Goal: Information Seeking & Learning: Learn about a topic

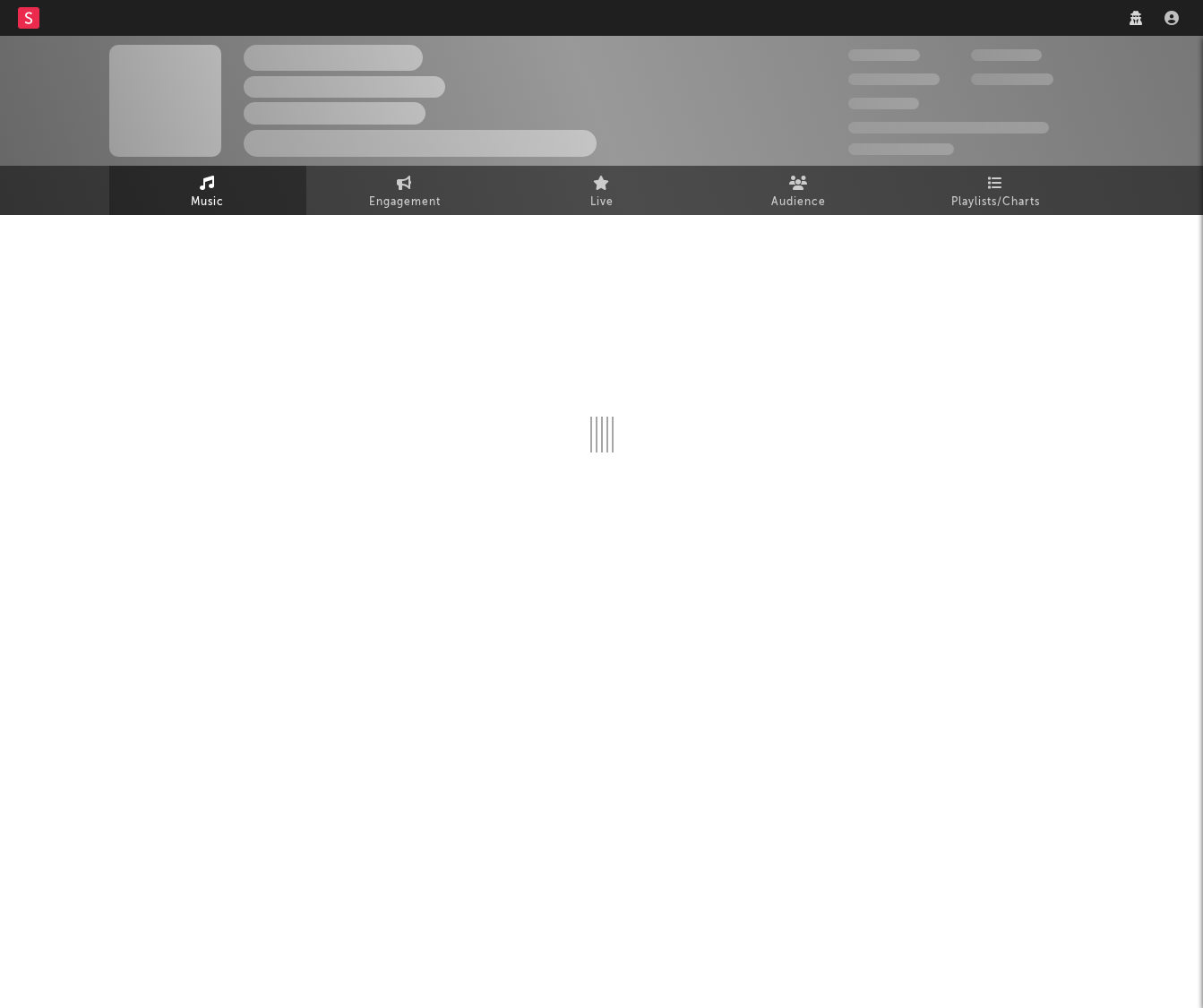
select select "recorded_music"
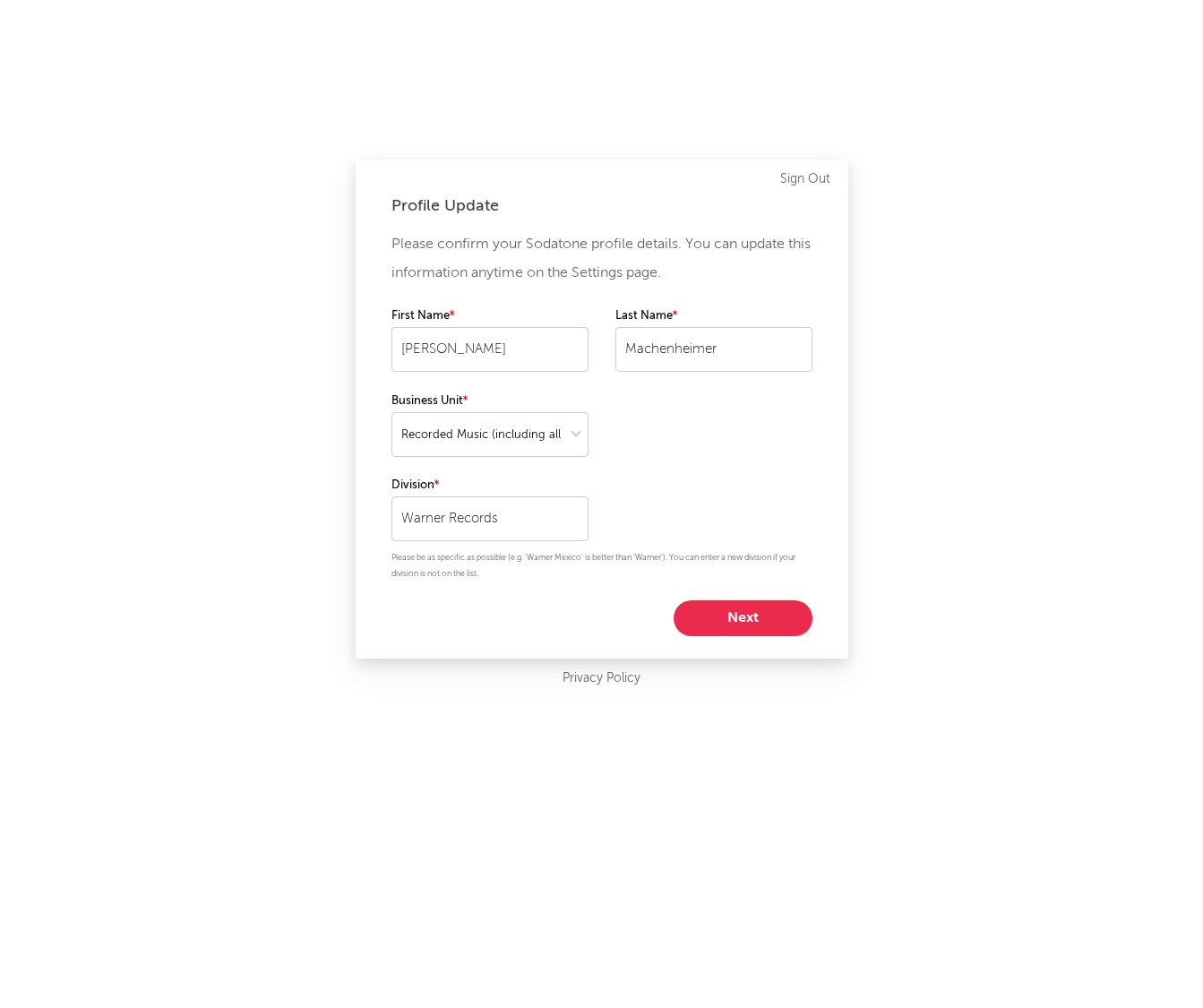
click at [747, 614] on button "Next" at bounding box center [743, 618] width 139 height 36
select select "marketing"
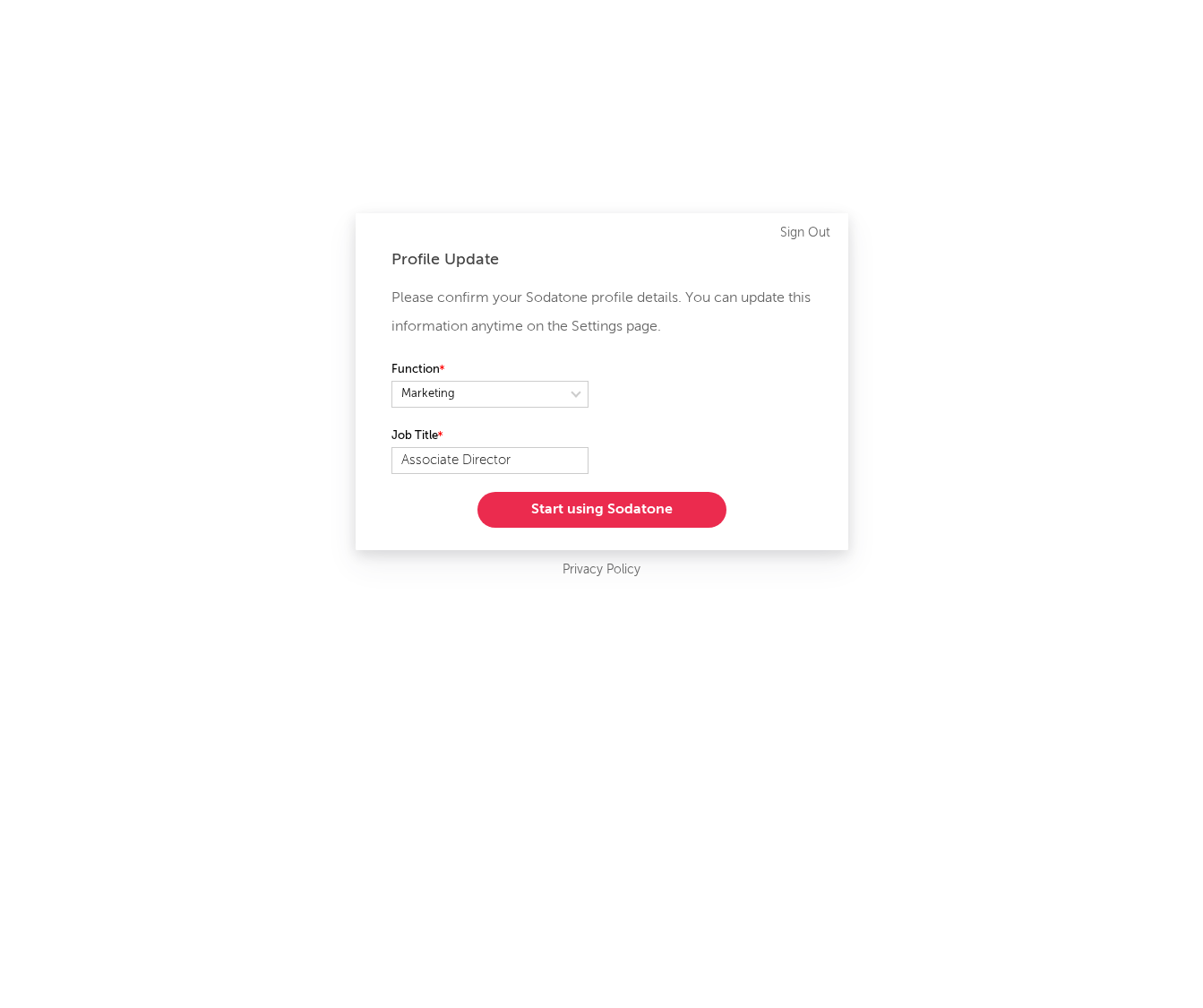
click at [535, 514] on button "Start using Sodatone" at bounding box center [602, 509] width 249 height 36
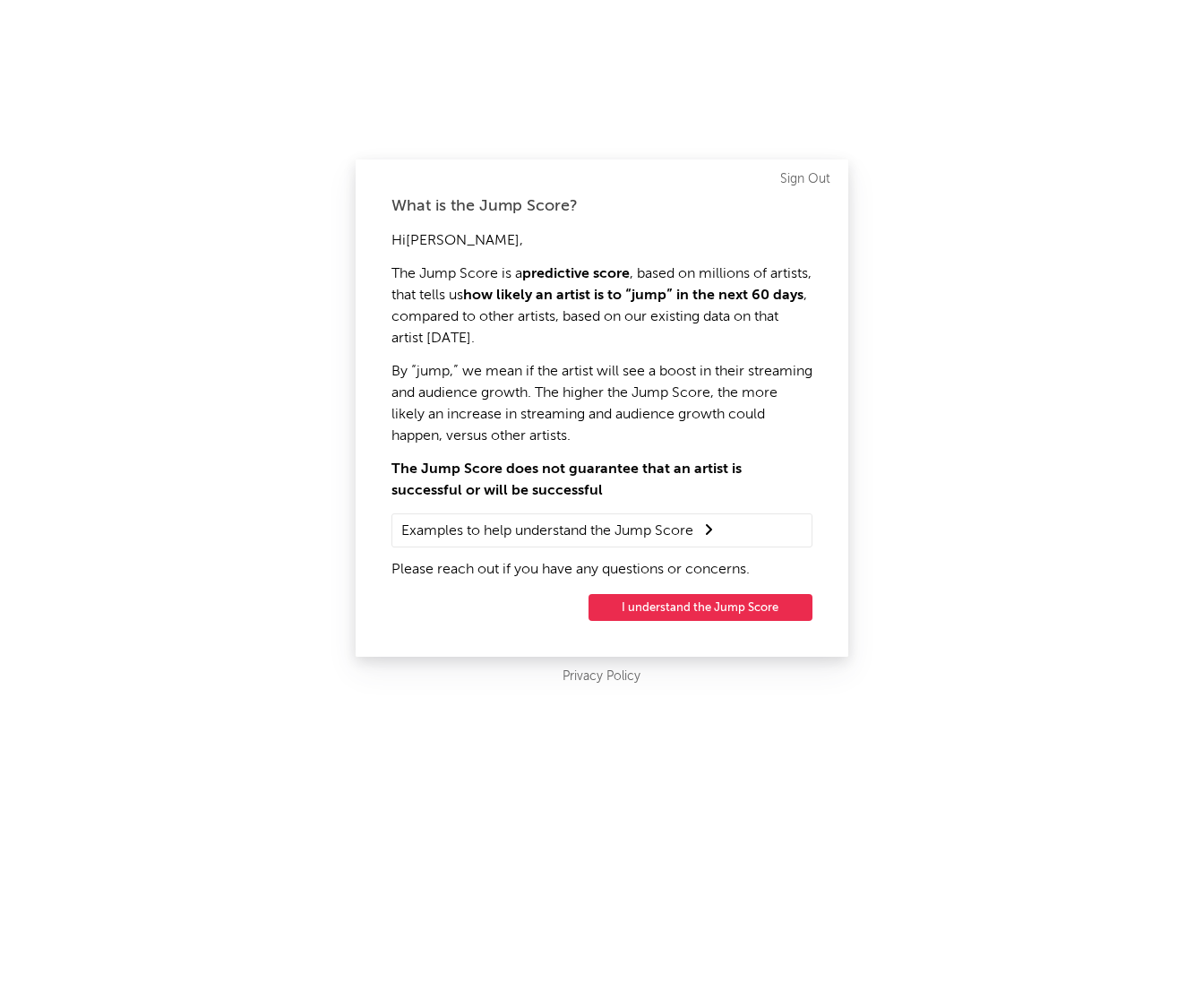
click at [679, 602] on button "I understand the Jump Score" at bounding box center [701, 608] width 224 height 27
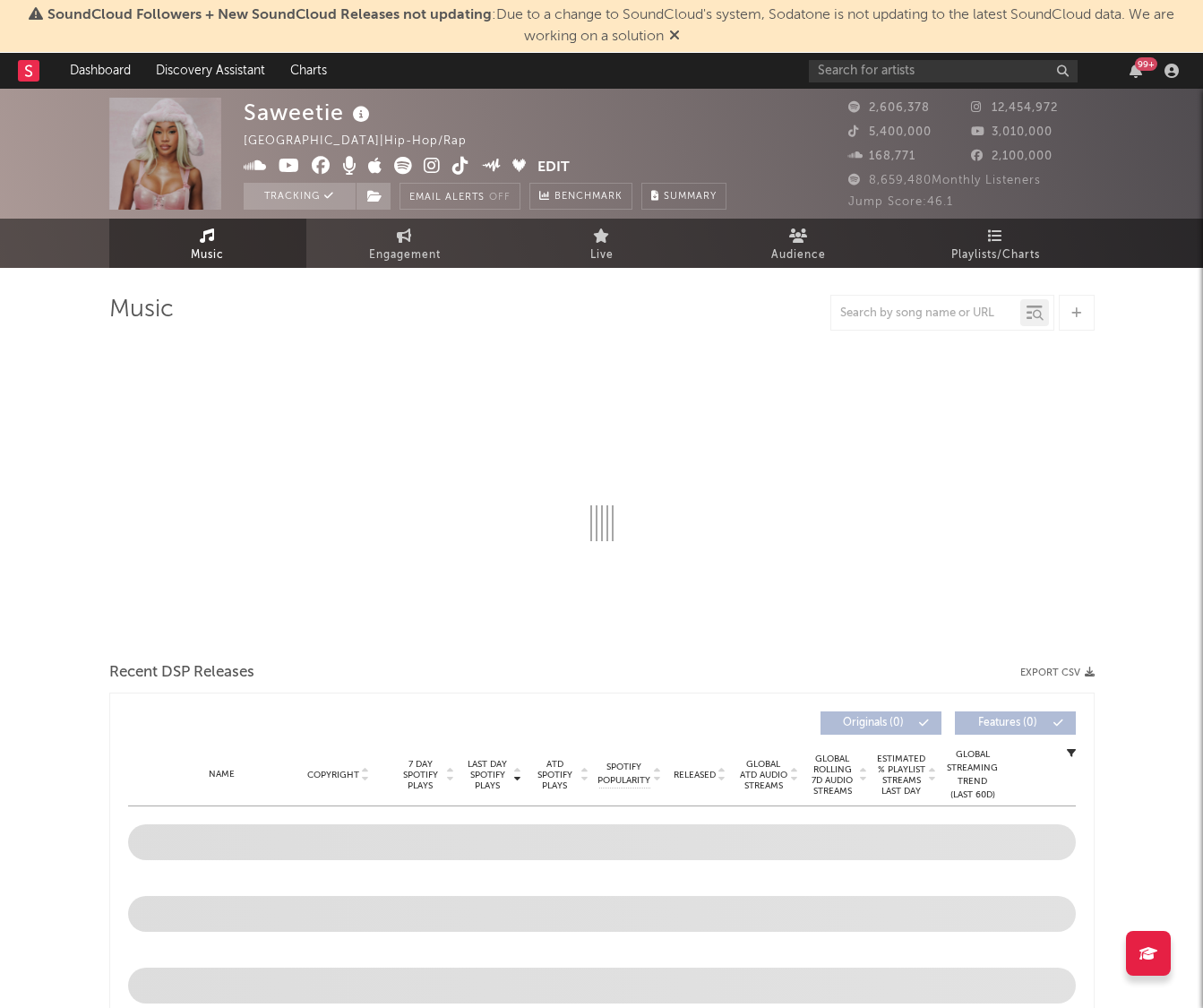
click at [910, 15] on span "SoundCloud Followers + New SoundCloud Releases not updating : Due to a change t…" at bounding box center [611, 26] width 1127 height 36
click at [873, 70] on input "text" at bounding box center [944, 70] width 269 height 23
type input "[PERSON_NAME]"
select select "6m"
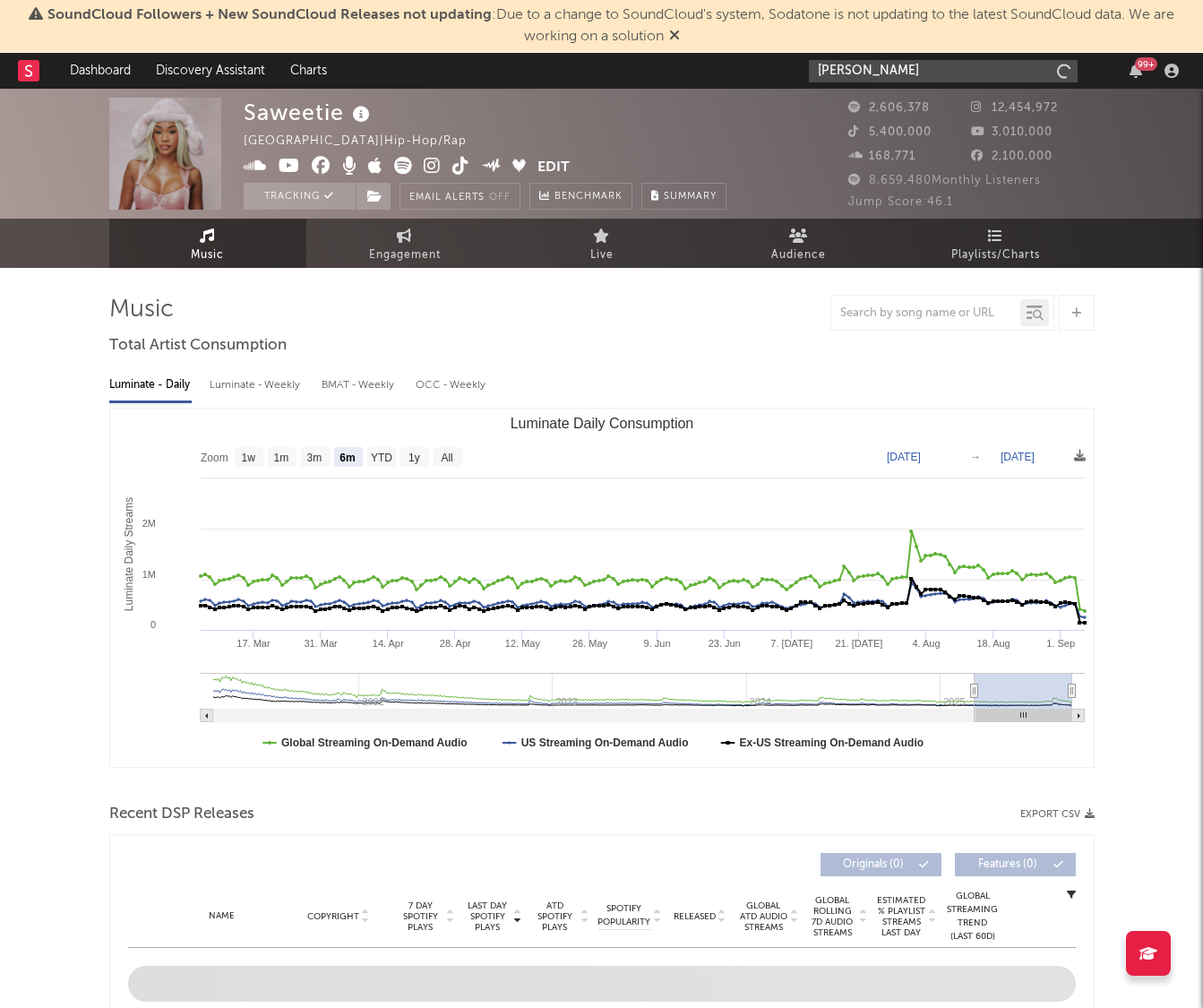
type input "[PERSON_NAME]"
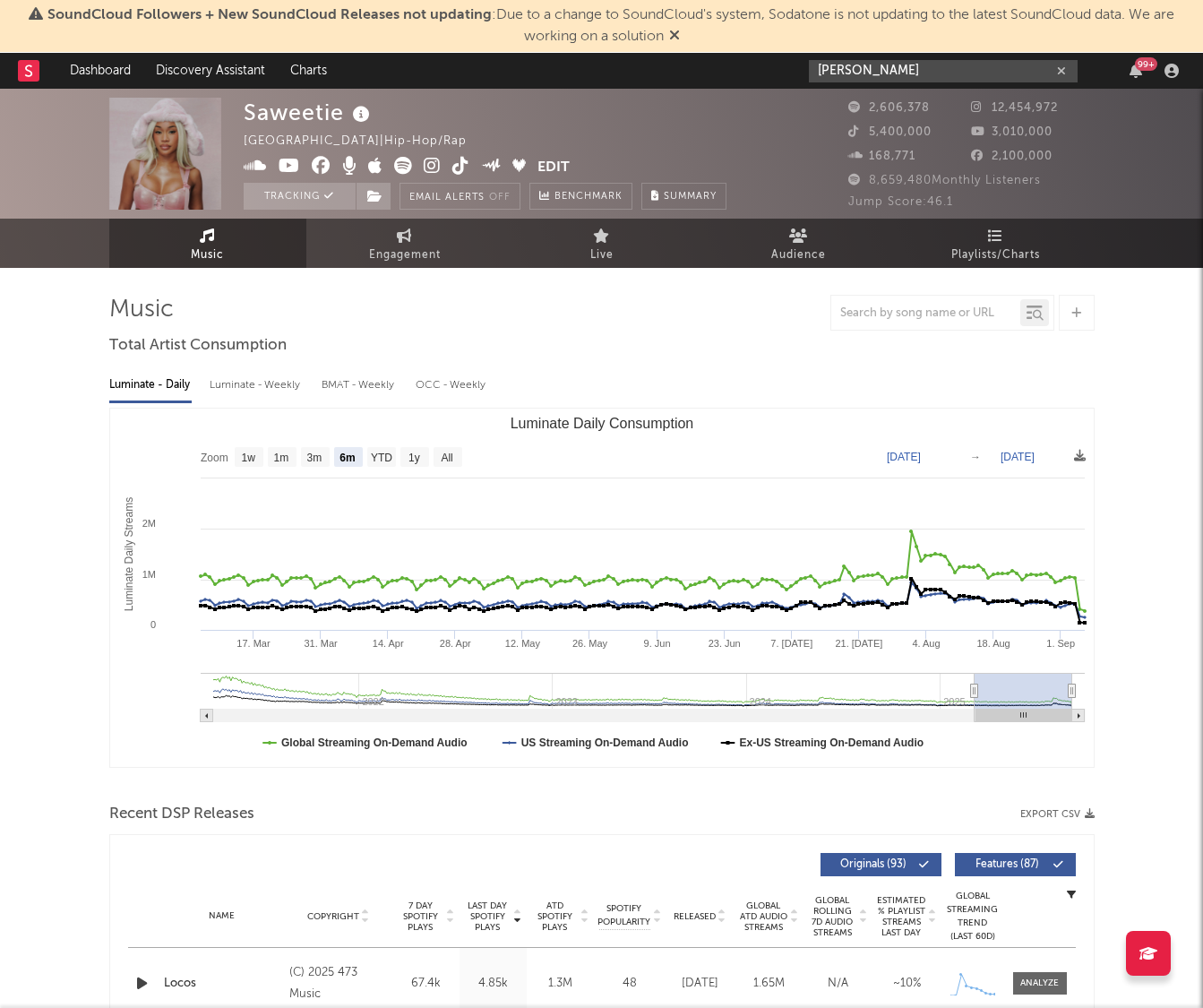
click at [912, 78] on input "[PERSON_NAME]" at bounding box center [944, 70] width 269 height 23
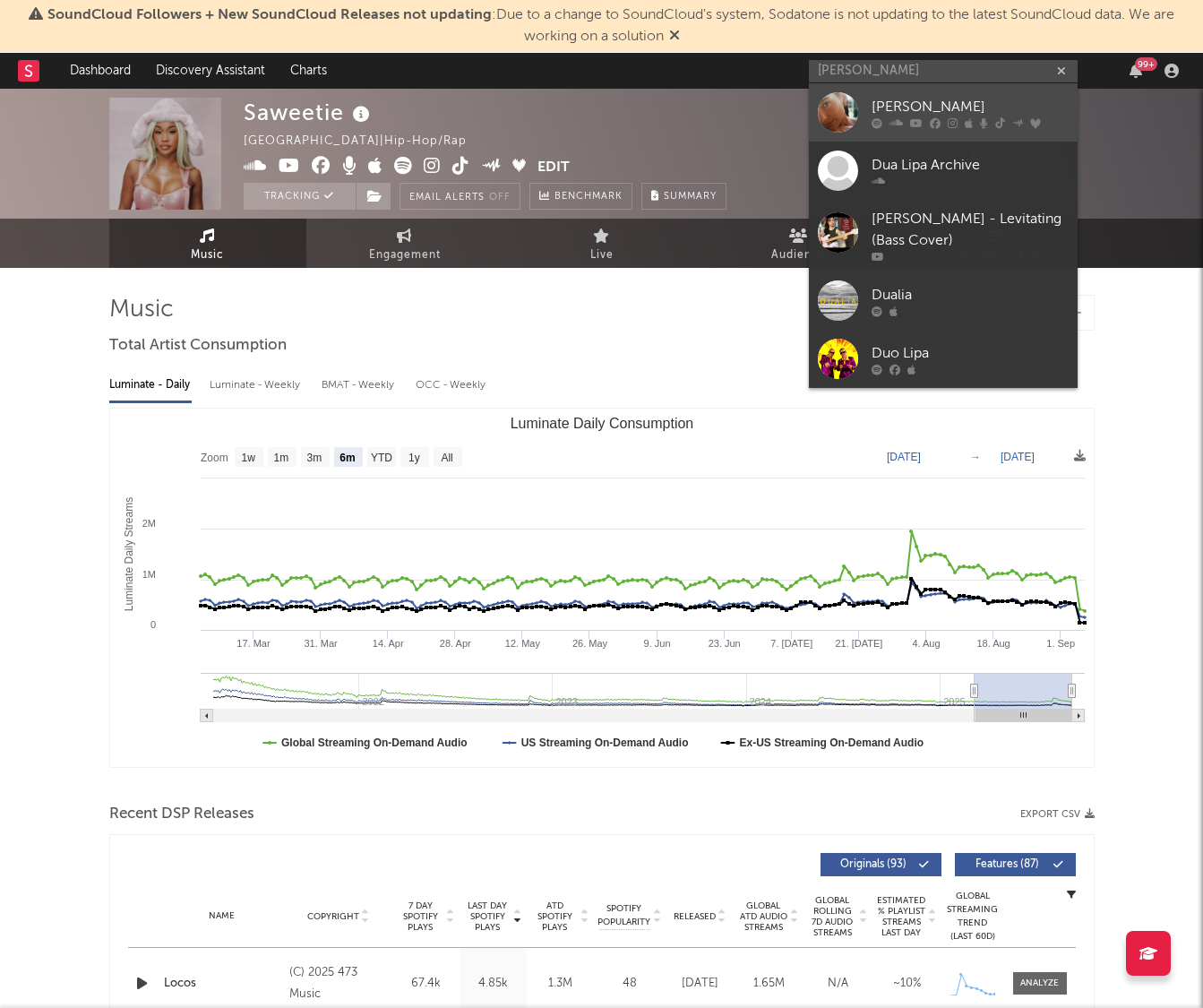
click at [900, 109] on div "[PERSON_NAME]" at bounding box center [970, 107] width 197 height 22
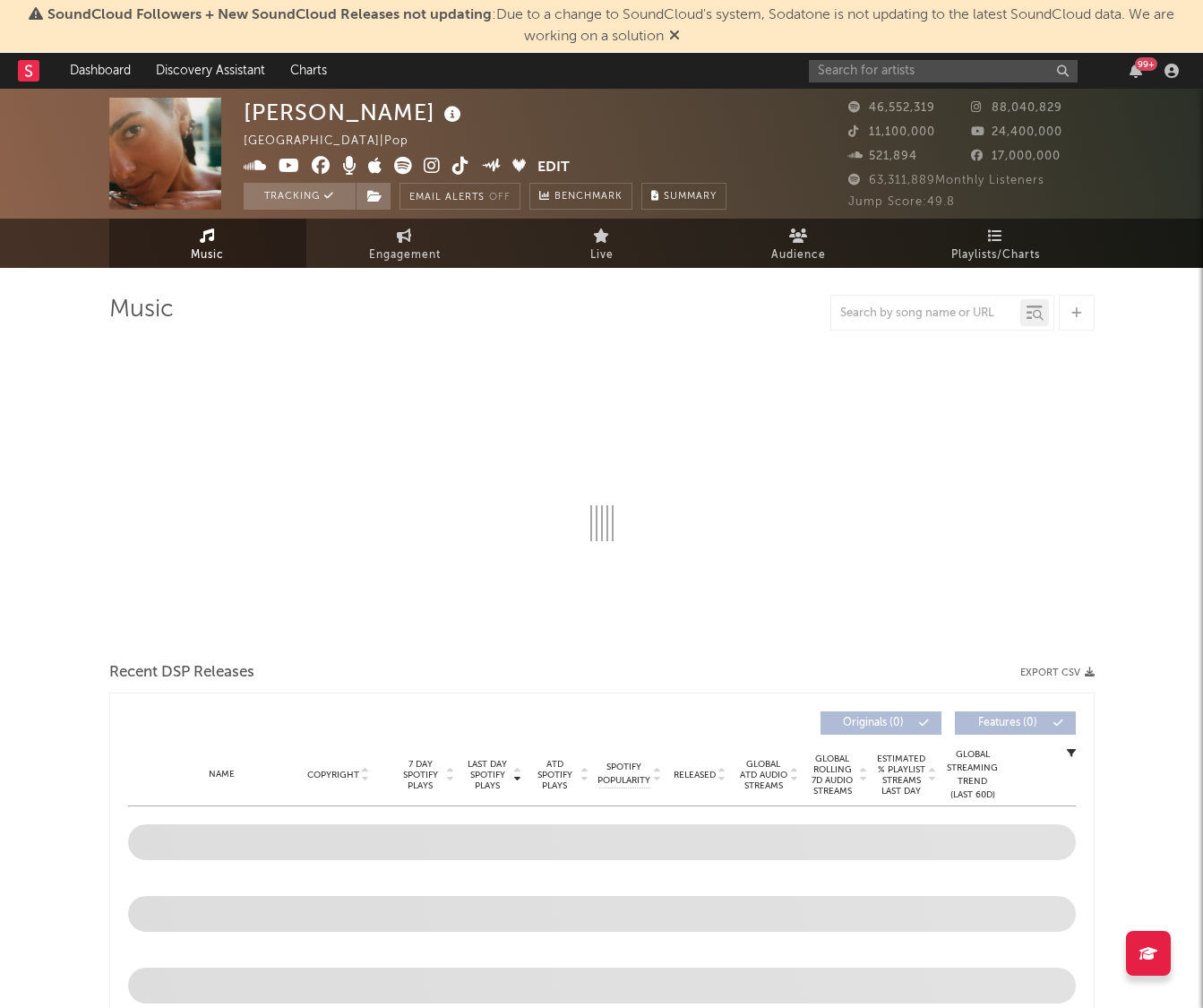
select select "6m"
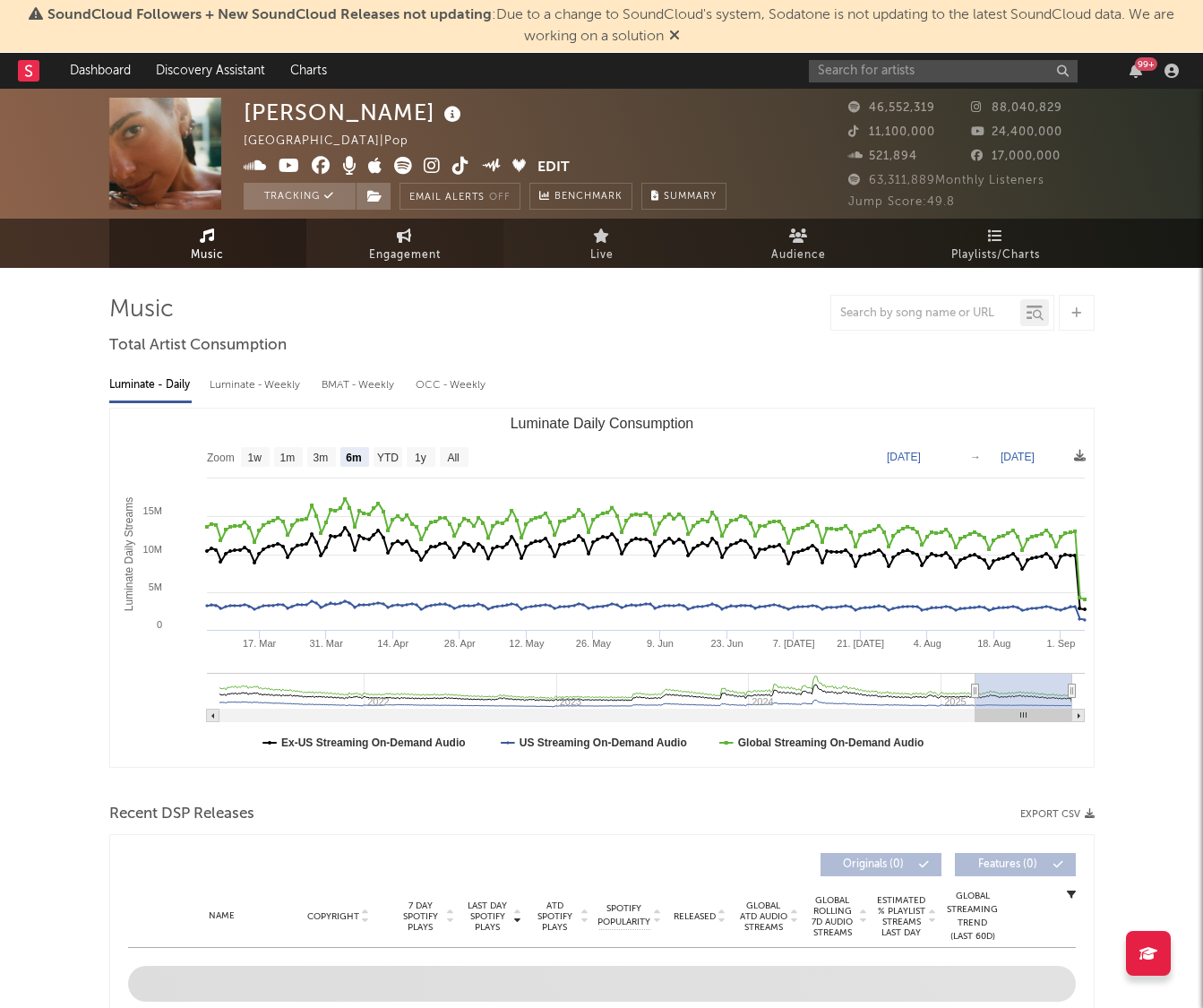
click at [386, 248] on span "Engagement" at bounding box center [405, 256] width 71 height 22
select select "1w"
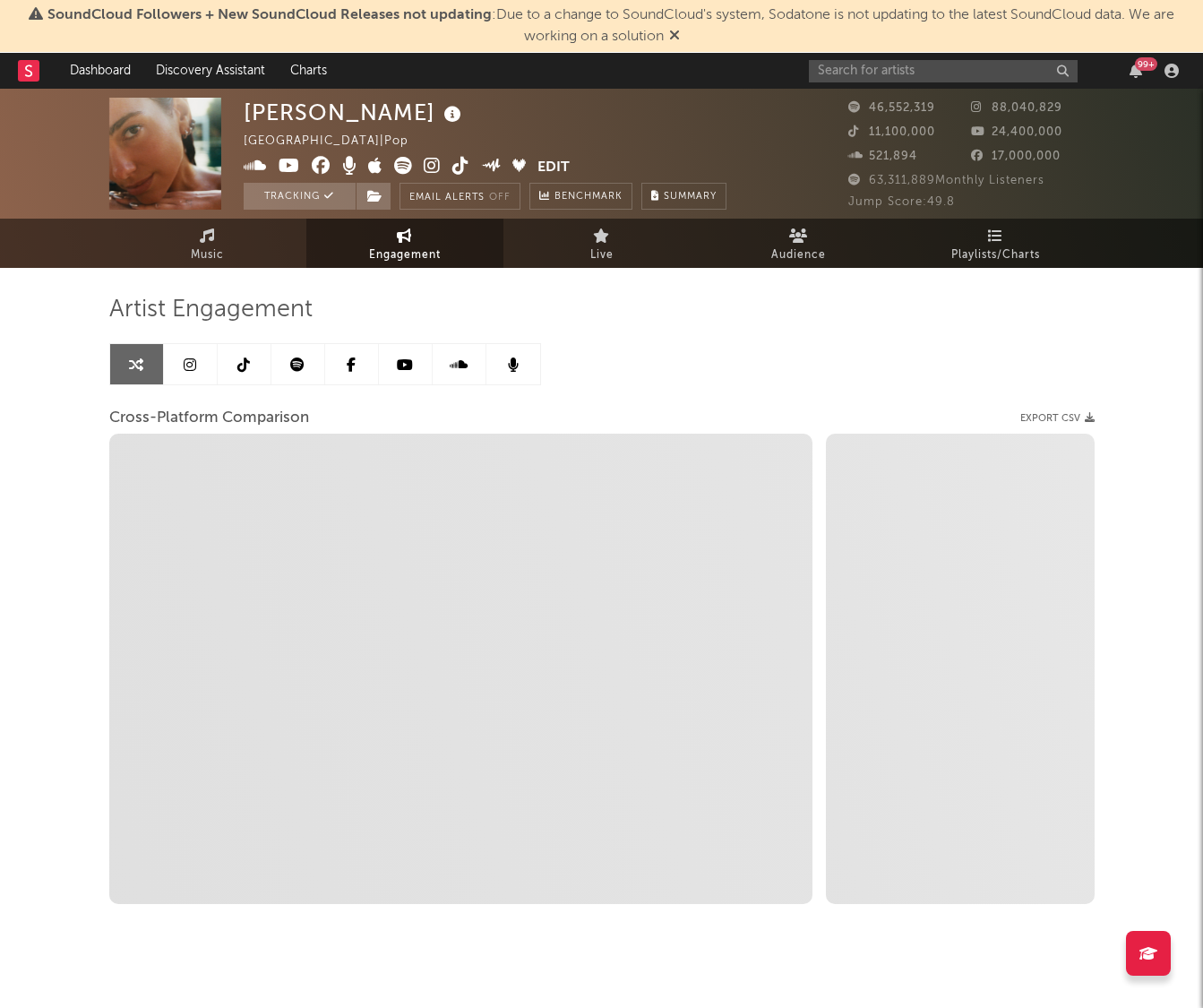
click at [198, 361] on link at bounding box center [191, 364] width 54 height 41
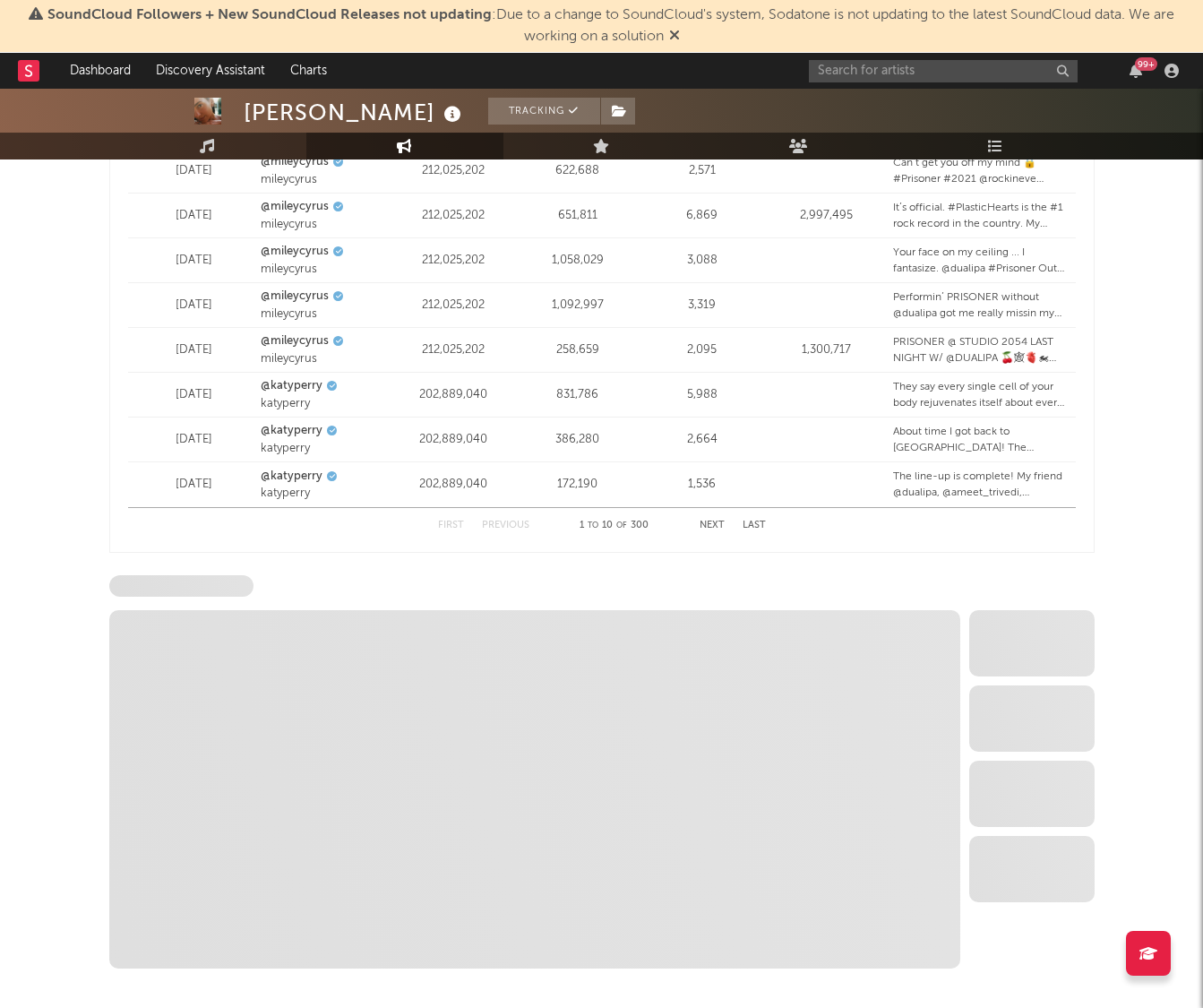
scroll to position [2187, 0]
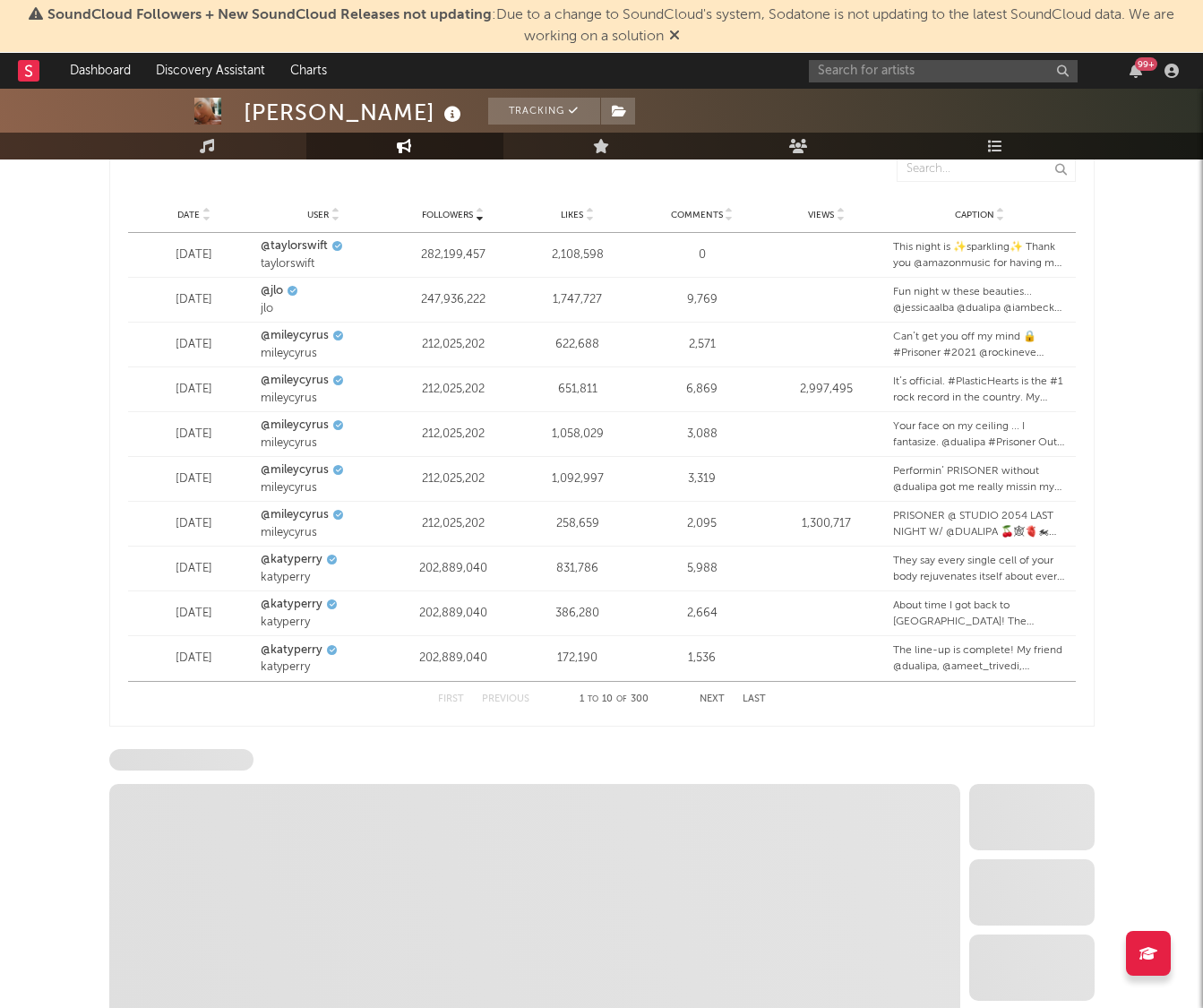
select select "6m"
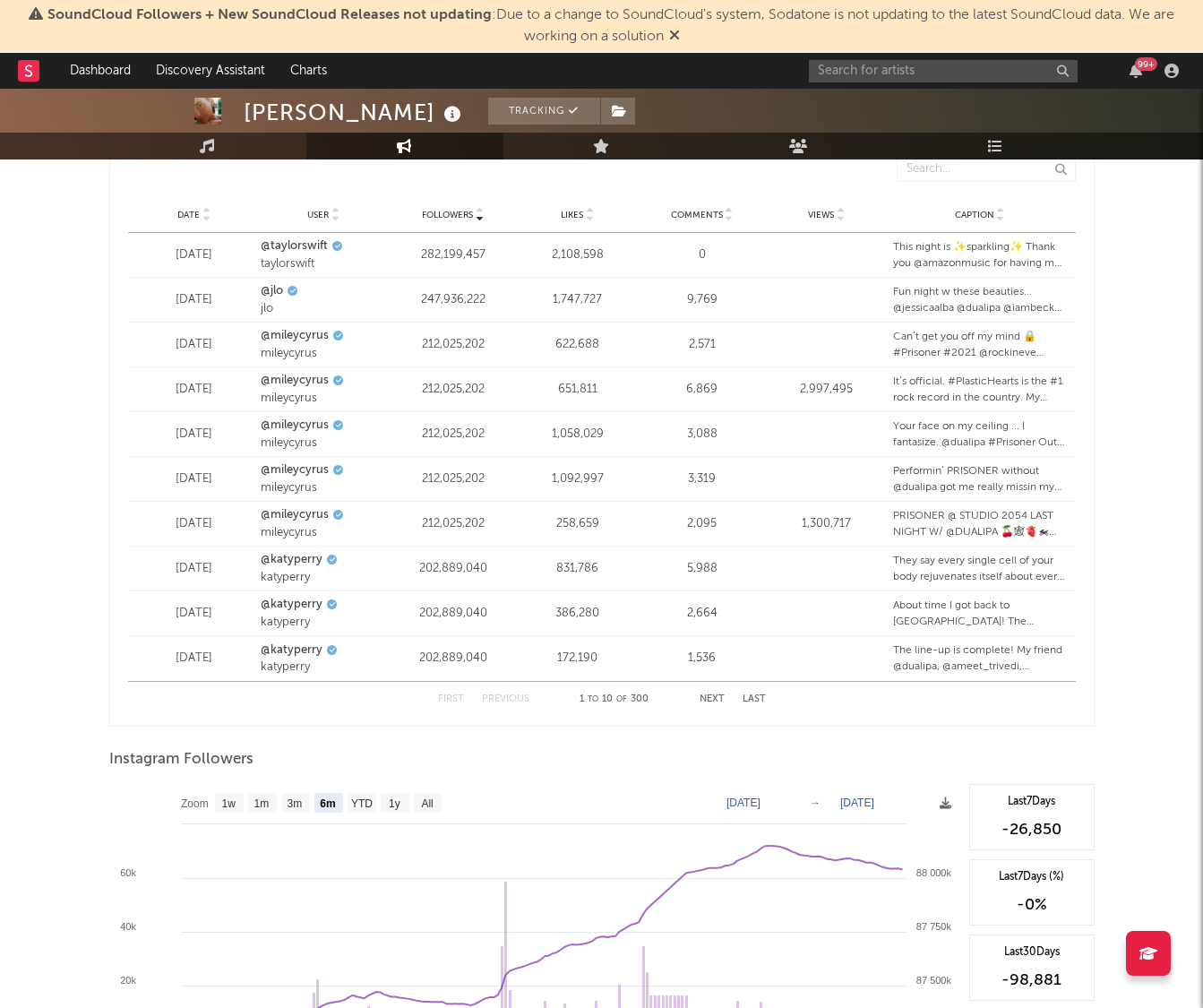
scroll to position [2446, 0]
